Goal: Transaction & Acquisition: Purchase product/service

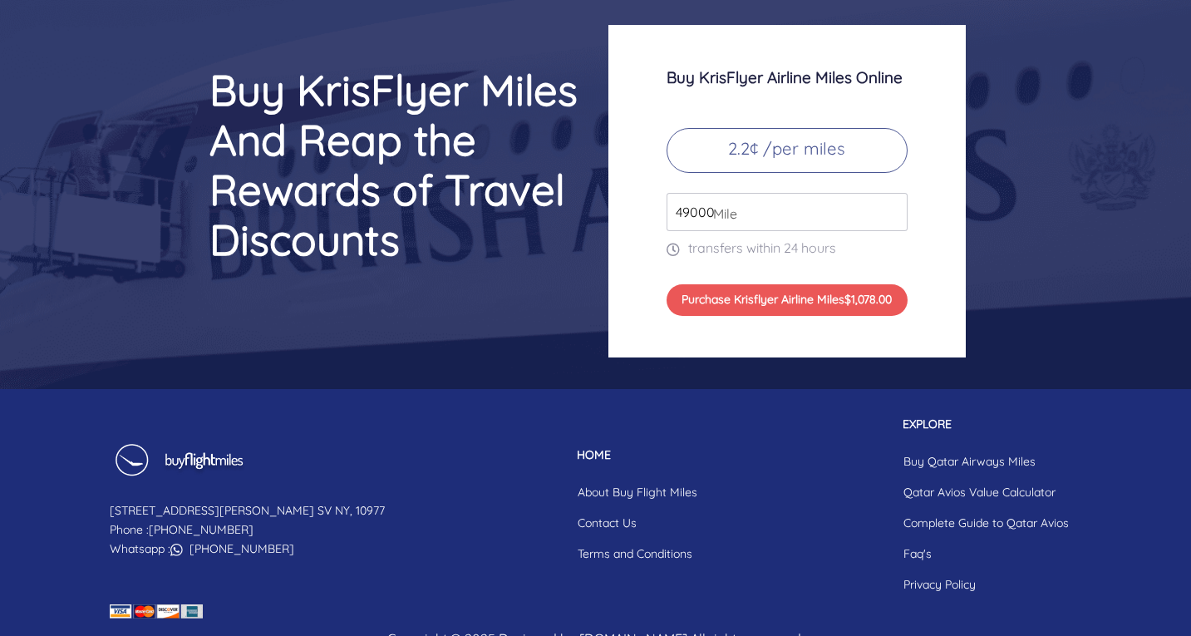
scroll to position [6909, 0]
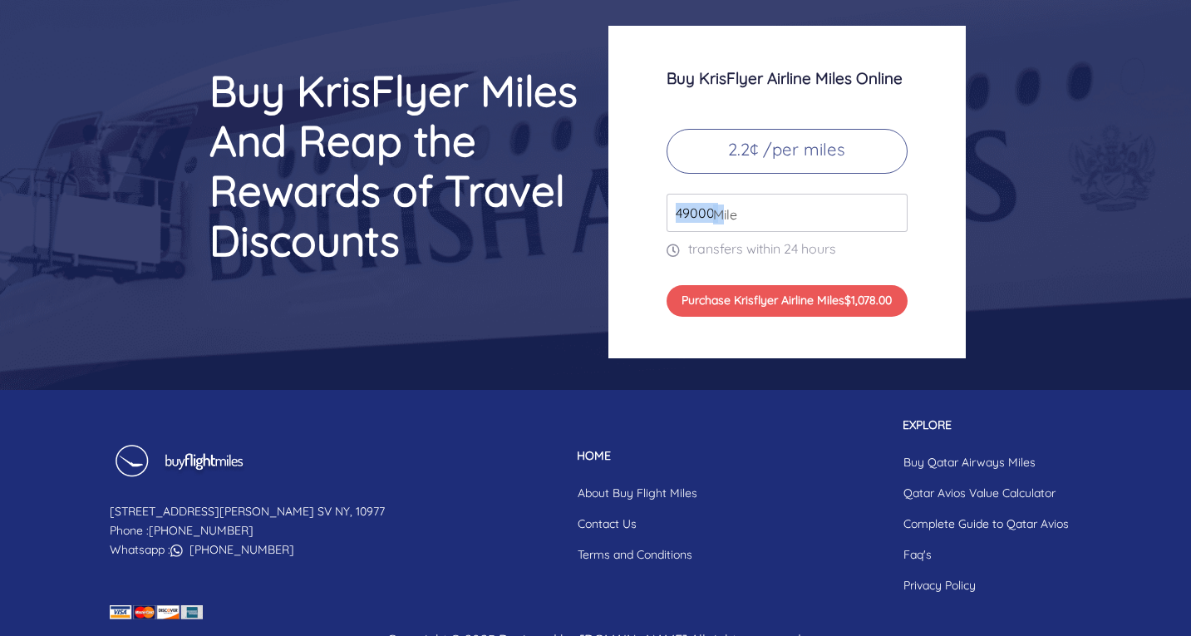
drag, startPoint x: 722, startPoint y: 213, endPoint x: 647, endPoint y: 214, distance: 75.7
click at [647, 214] on div "Buy KrisFlyer Airline Miles Online 2.2¢ /per miles 49000 Mile transfers within …" at bounding box center [787, 192] width 357 height 333
click at [764, 208] on input "49000" at bounding box center [787, 213] width 241 height 38
click at [894, 208] on input "50000" at bounding box center [787, 213] width 241 height 38
click at [894, 208] on input "51000" at bounding box center [787, 213] width 241 height 38
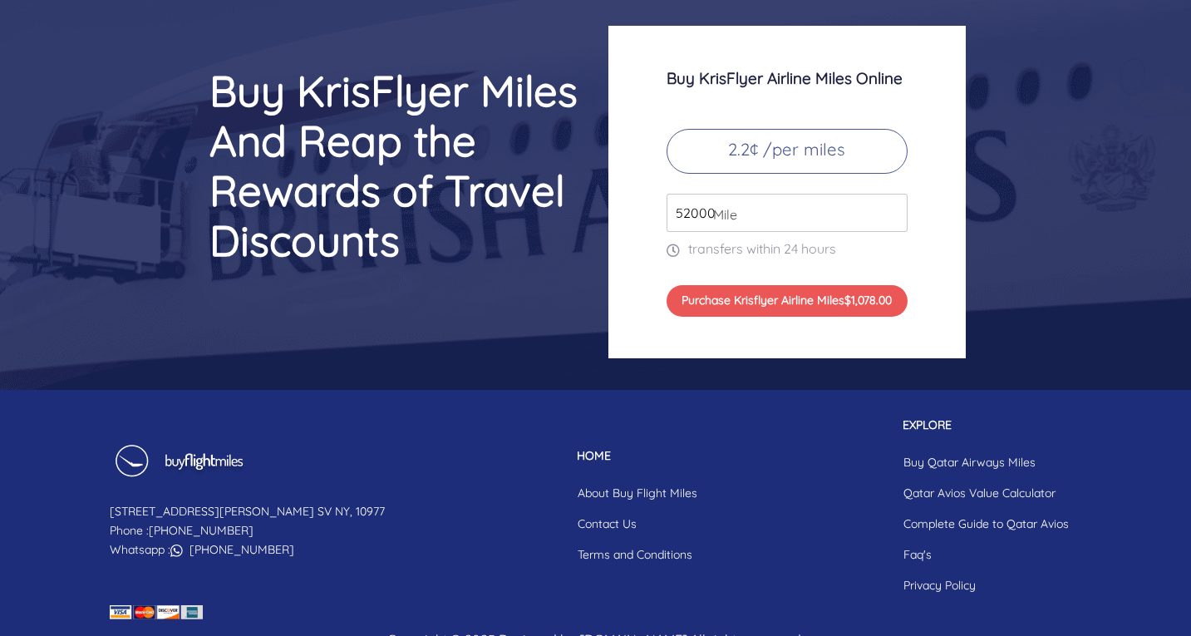
click at [894, 208] on input "52000" at bounding box center [787, 213] width 241 height 38
type input "53000"
click at [894, 208] on input "53000" at bounding box center [787, 213] width 241 height 38
click at [908, 257] on div "Buy KrisFlyer Airline Miles Online 2.2¢ /per miles 53000 Mile transfers within …" at bounding box center [787, 192] width 357 height 333
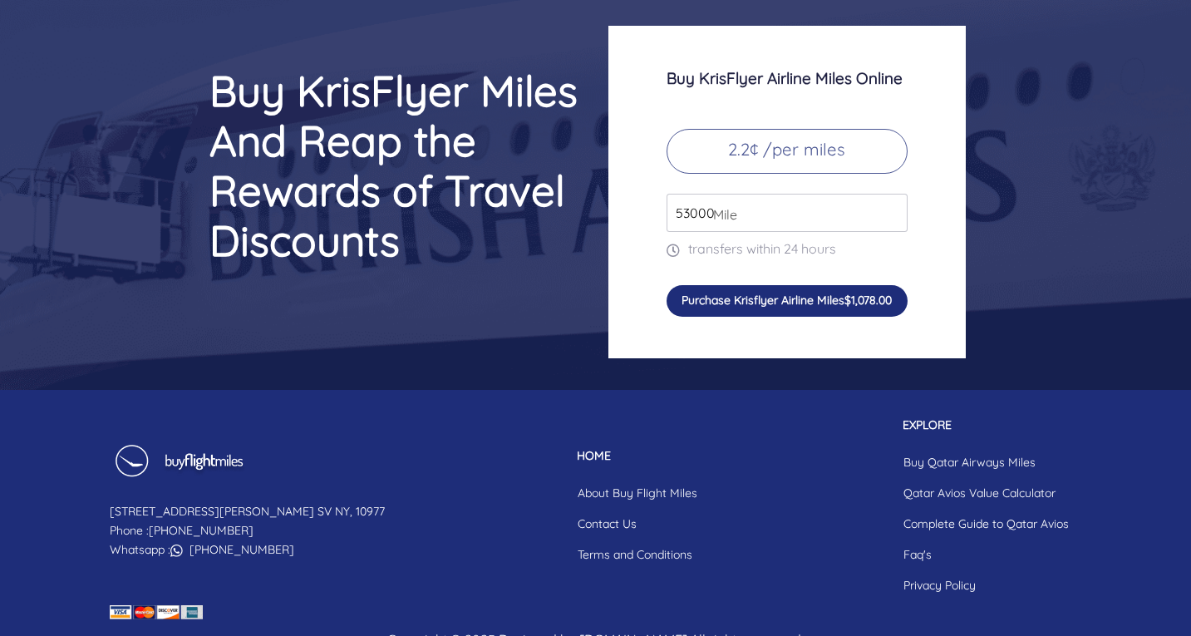
click at [861, 297] on span "$1,078.00" at bounding box center [868, 300] width 47 height 15
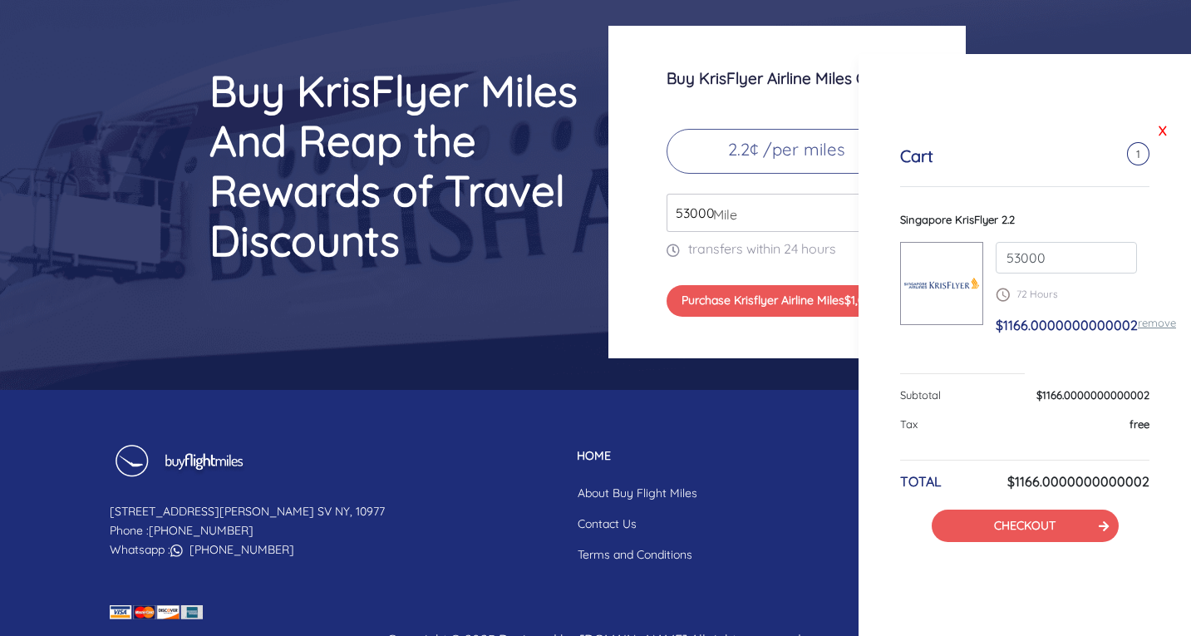
click at [1161, 135] on link "X" at bounding box center [1163, 130] width 17 height 25
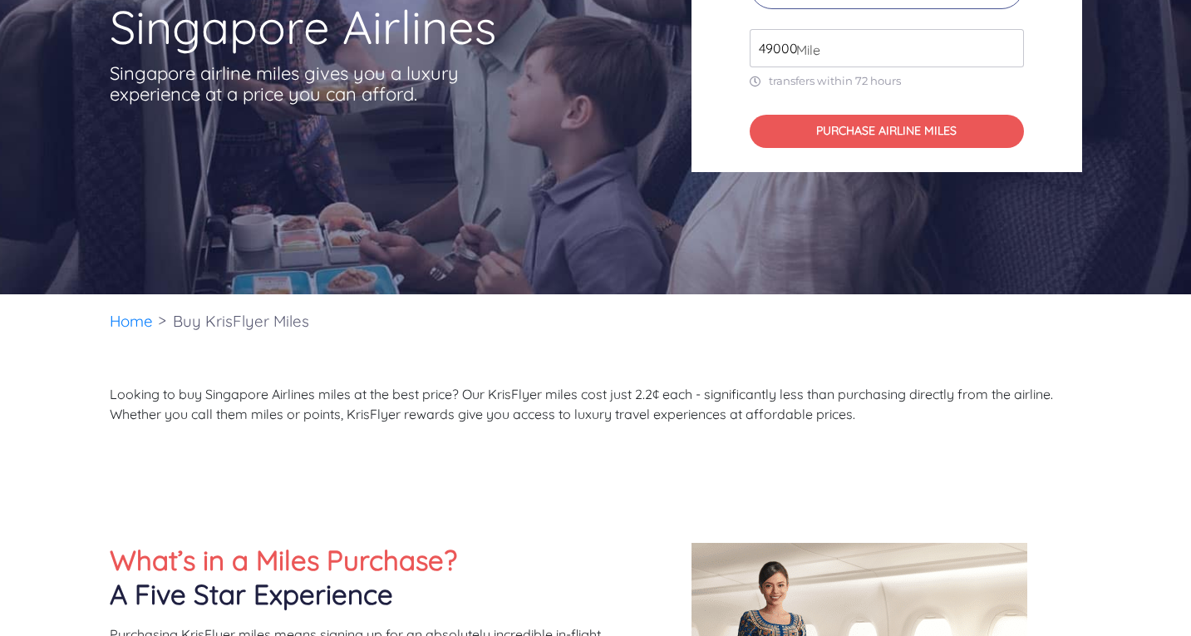
scroll to position [0, 0]
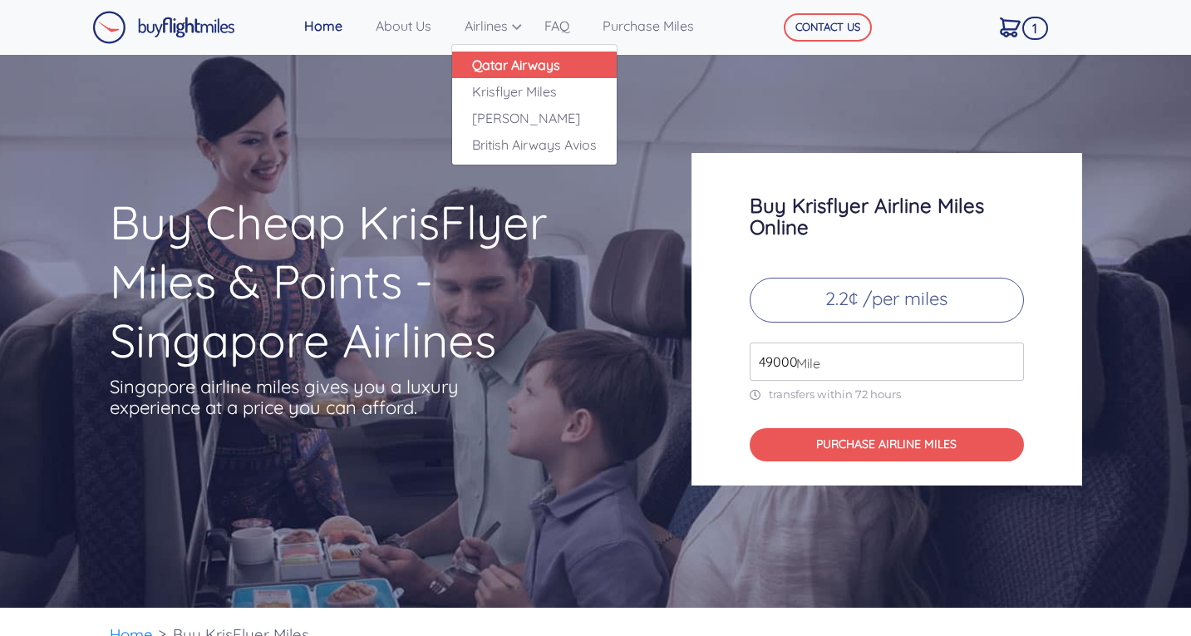
click at [492, 62] on link "Qatar Airways" at bounding box center [534, 65] width 165 height 27
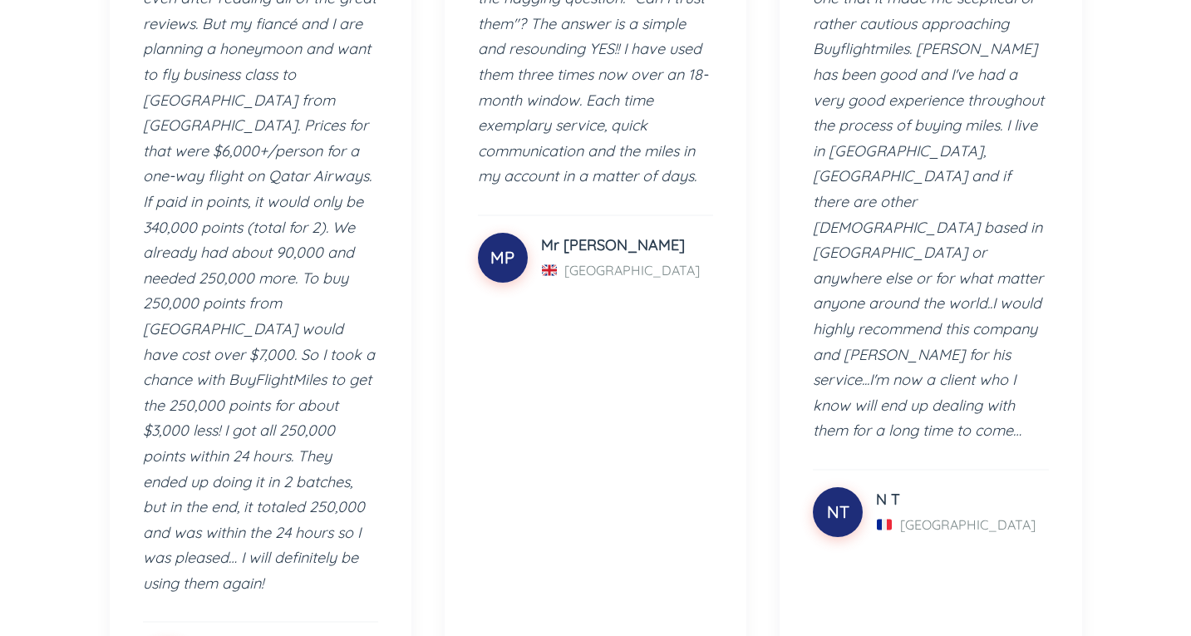
scroll to position [4455, 0]
